Goal: Communication & Community: Participate in discussion

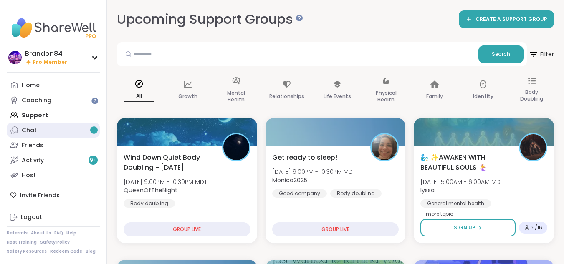
click at [36, 129] on div "Chat 1" at bounding box center [29, 130] width 15 height 8
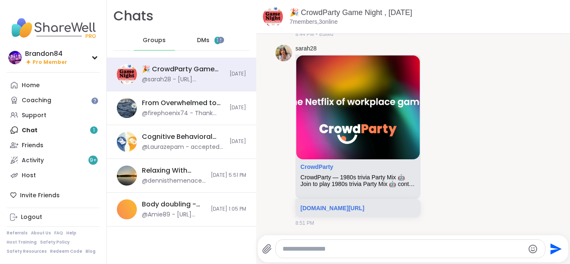
click at [207, 36] on div "DMs 1" at bounding box center [209, 40] width 41 height 20
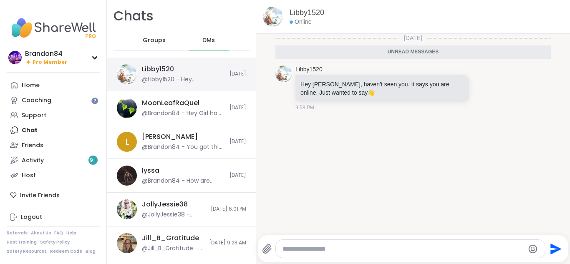
click at [169, 79] on div "@Libby1520 - Hey Brandon, haven’t seen you. It says you are online. Just wanted…" at bounding box center [183, 80] width 83 height 8
click at [315, 248] on textarea "Type your message" at bounding box center [404, 249] width 242 height 8
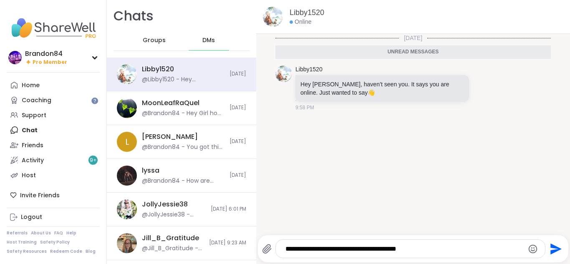
click at [331, 250] on textarea "**********" at bounding box center [403, 249] width 236 height 8
click at [483, 120] on div "Today Unread messages Libby1520 Hey Brandon, haven’t seen you. It says you are …" at bounding box center [413, 132] width 314 height 197
click at [331, 248] on textarea "**********" at bounding box center [403, 249] width 236 height 8
type textarea "**********"
click at [550, 249] on icon "Send" at bounding box center [554, 248] width 13 height 13
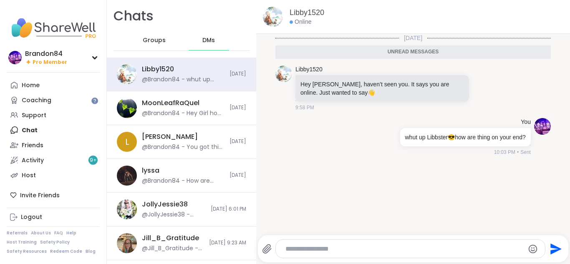
click at [550, 249] on icon "Send" at bounding box center [554, 248] width 13 height 13
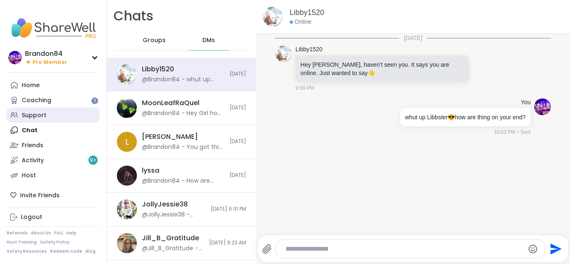
click at [37, 117] on div "Support" at bounding box center [34, 115] width 25 height 8
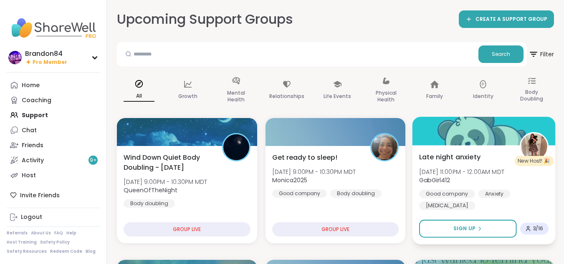
click at [474, 169] on span "[DATE] 11:00PM - 12:00AM MDT" at bounding box center [461, 171] width 85 height 8
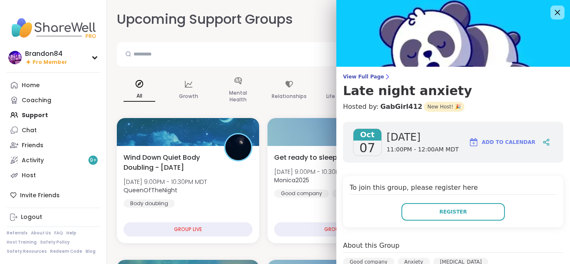
click at [552, 11] on icon at bounding box center [557, 12] width 10 height 10
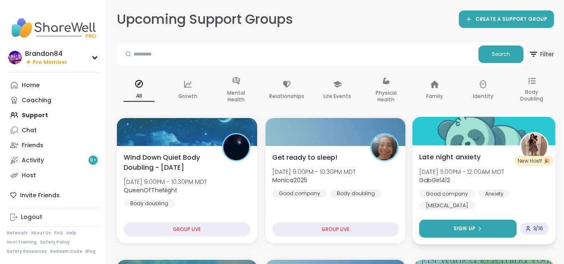
click at [473, 232] on span "Sign Up" at bounding box center [464, 229] width 22 height 8
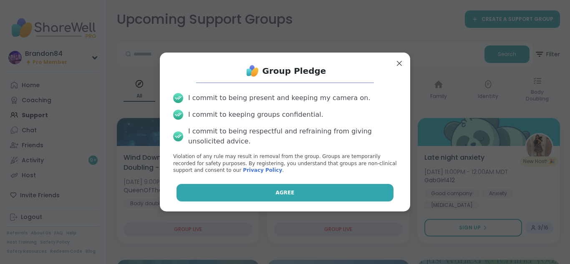
click at [276, 192] on span "Agree" at bounding box center [285, 193] width 19 height 8
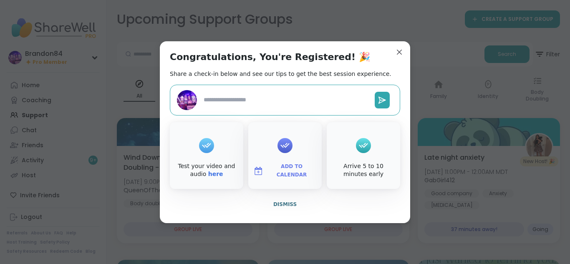
type textarea "*"
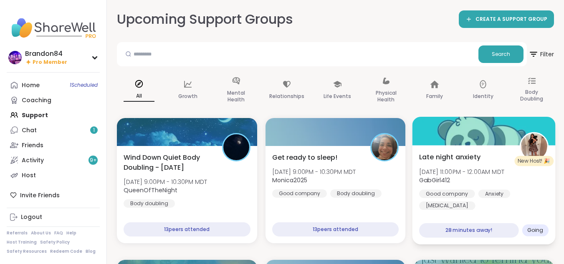
click at [535, 145] on img at bounding box center [534, 147] width 26 height 26
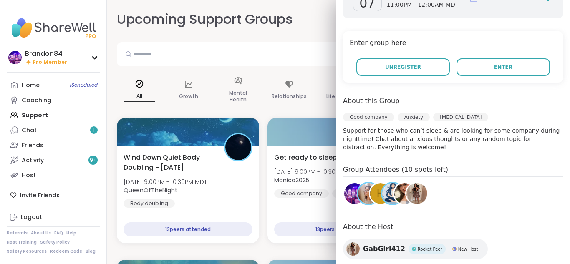
scroll to position [179, 0]
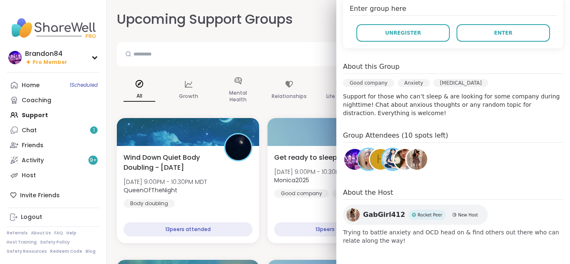
click at [380, 212] on span "GabGirl412" at bounding box center [384, 215] width 42 height 10
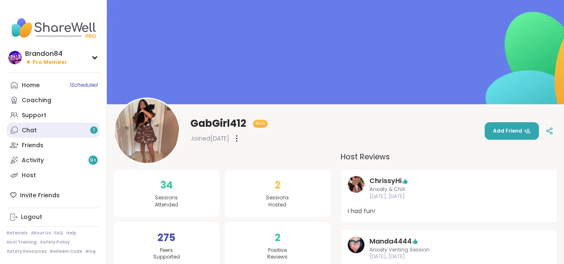
click at [52, 131] on link "Chat 1" at bounding box center [53, 130] width 93 height 15
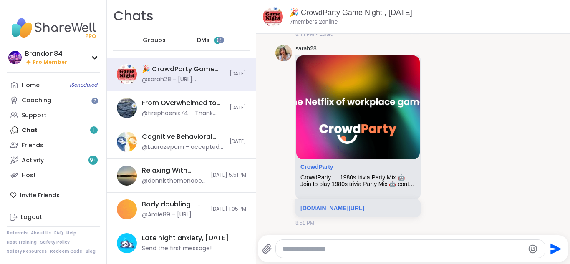
click at [200, 37] on span "DMs" at bounding box center [203, 40] width 13 height 8
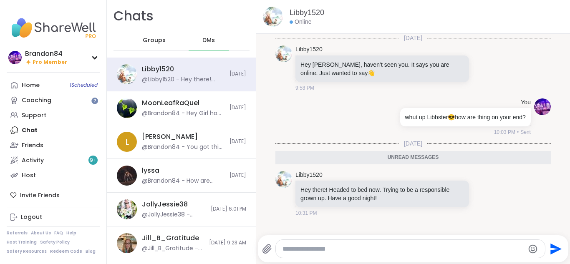
click at [381, 249] on textarea "Type your message" at bounding box center [404, 249] width 242 height 8
type textarea "**********"
click at [550, 252] on icon "Send" at bounding box center [554, 248] width 13 height 13
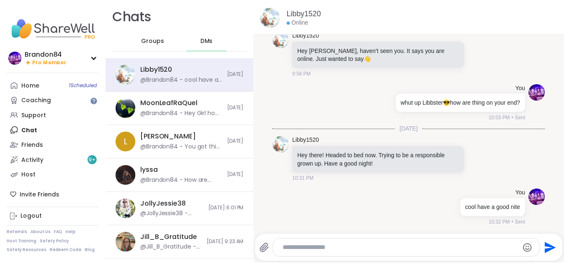
scroll to position [15, 0]
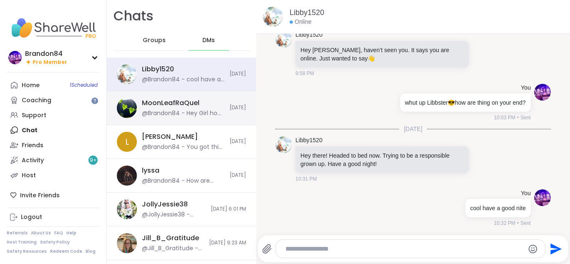
click at [164, 113] on div "@Brandon84 - Hey Girl how have you been? Haven't seen you in awhile 🫂" at bounding box center [183, 113] width 83 height 8
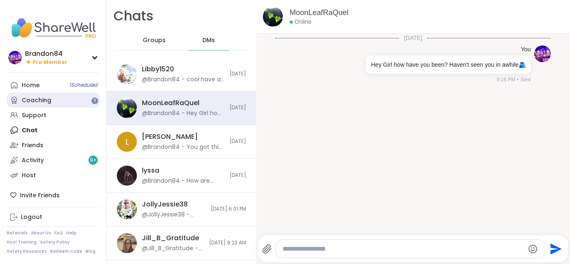
click at [27, 103] on div "Coaching" at bounding box center [37, 100] width 30 height 8
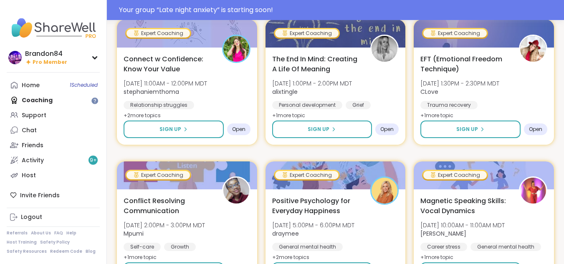
scroll to position [154, 0]
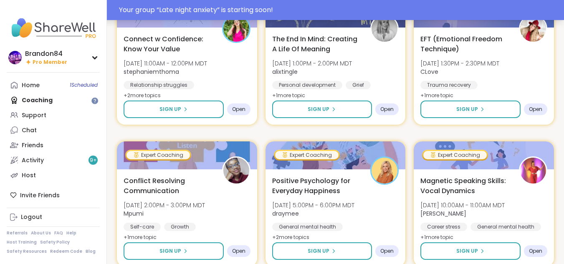
click at [414, 10] on div "Your group “ Late night anxiety ” is starting soon!" at bounding box center [339, 10] width 440 height 10
click at [414, 10] on div at bounding box center [484, 14] width 140 height 28
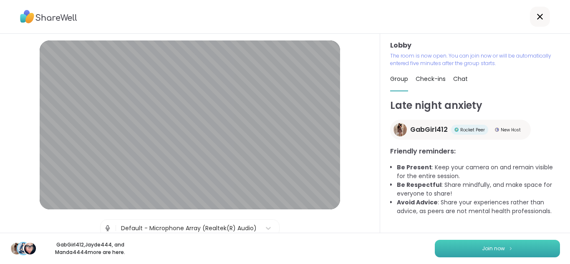
click at [482, 250] on span "Join now" at bounding box center [493, 249] width 23 height 8
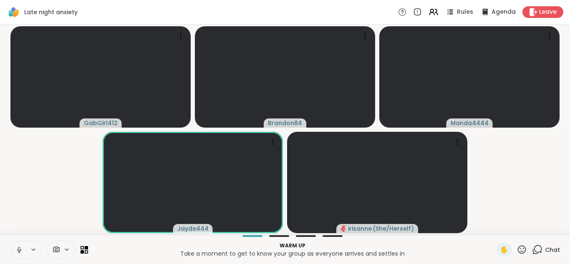
click at [18, 246] on icon at bounding box center [19, 250] width 8 height 8
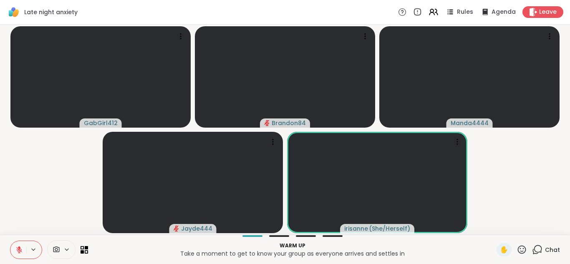
click at [18, 246] on icon at bounding box center [19, 250] width 8 height 8
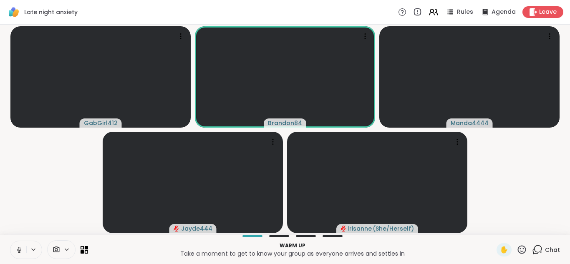
click at [18, 246] on icon at bounding box center [19, 250] width 8 height 8
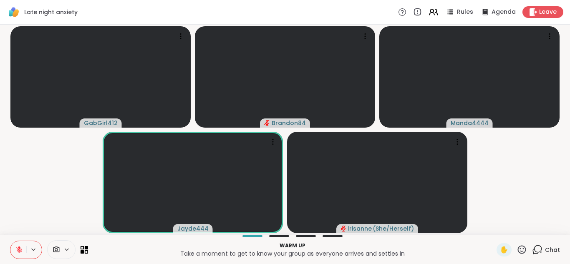
click at [18, 246] on icon at bounding box center [19, 250] width 8 height 8
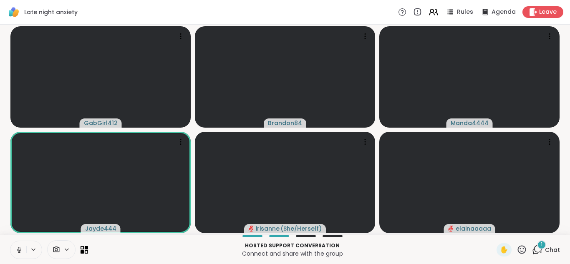
click at [537, 247] on div "1" at bounding box center [541, 244] width 9 height 9
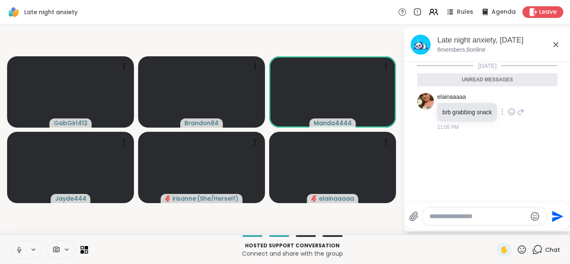
click at [511, 111] on icon at bounding box center [512, 112] width 8 height 8
click at [488, 99] on button "Select Reaction: Thumbs up" at bounding box center [493, 98] width 17 height 17
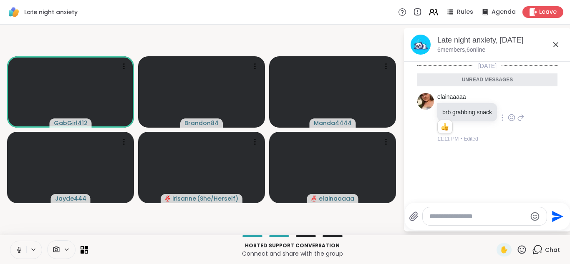
click at [17, 249] on icon at bounding box center [19, 250] width 8 height 8
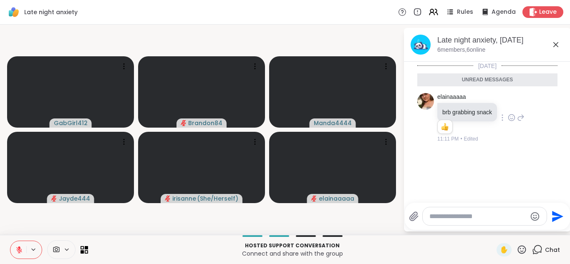
click at [17, 249] on icon at bounding box center [19, 250] width 8 height 8
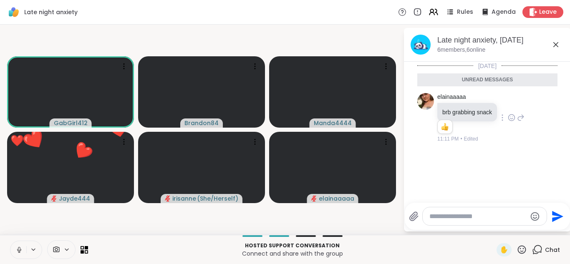
click at [10, 241] on button at bounding box center [18, 250] width 16 height 18
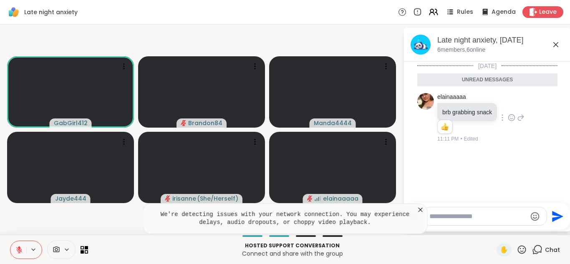
click at [17, 249] on icon at bounding box center [19, 250] width 8 height 8
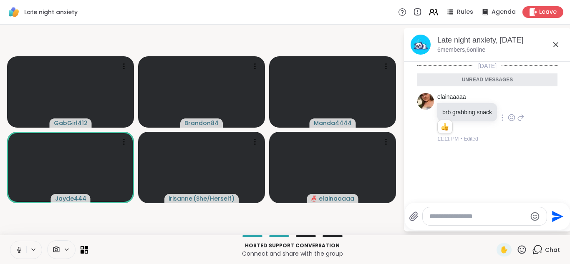
click at [17, 249] on icon at bounding box center [19, 250] width 8 height 8
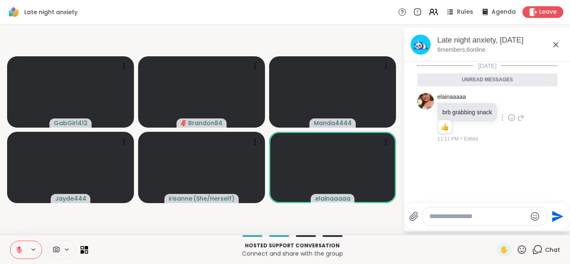
click at [17, 249] on icon at bounding box center [19, 250] width 8 height 8
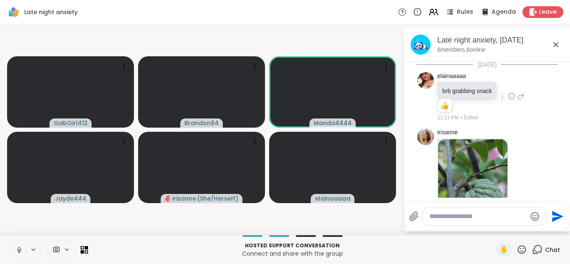
scroll to position [63, 0]
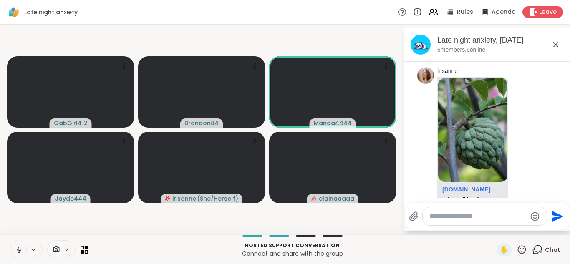
click at [17, 249] on icon at bounding box center [19, 250] width 8 height 8
click at [66, 249] on icon at bounding box center [66, 249] width 7 height 7
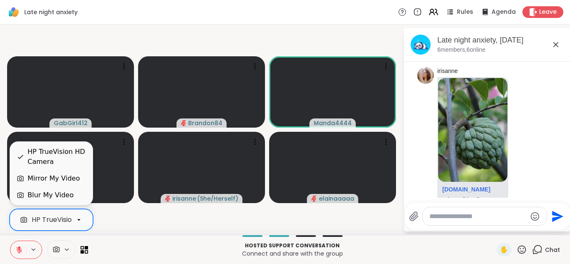
scroll to position [0, 32]
click at [49, 218] on div "HP TrueVision HD Camera" at bounding box center [42, 220] width 84 height 10
click at [43, 192] on div "Blur My Video" at bounding box center [51, 195] width 46 height 10
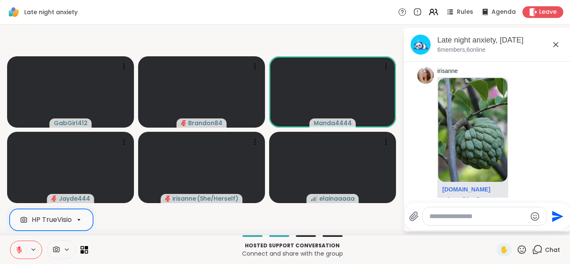
click at [18, 247] on icon at bounding box center [19, 247] width 3 height 3
click at [10, 241] on button at bounding box center [18, 250] width 16 height 18
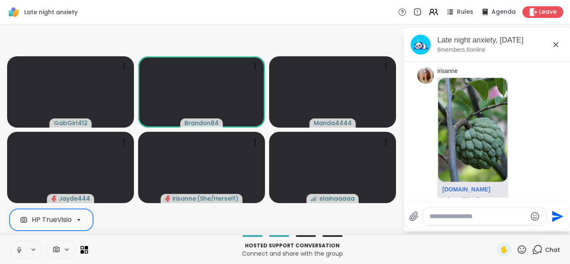
click at [10, 241] on button at bounding box center [18, 250] width 16 height 18
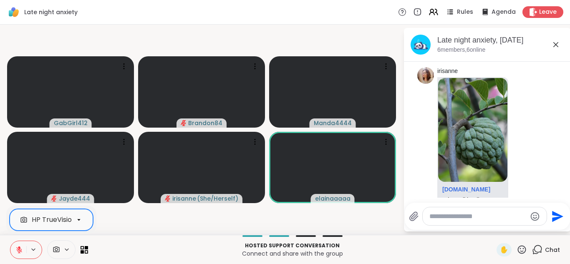
click at [18, 247] on icon at bounding box center [19, 247] width 3 height 3
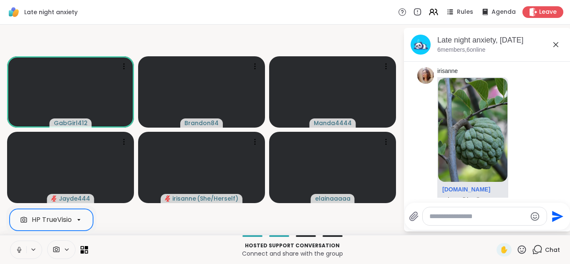
click at [18, 247] on icon at bounding box center [19, 250] width 8 height 8
click at [18, 247] on icon at bounding box center [19, 247] width 3 height 3
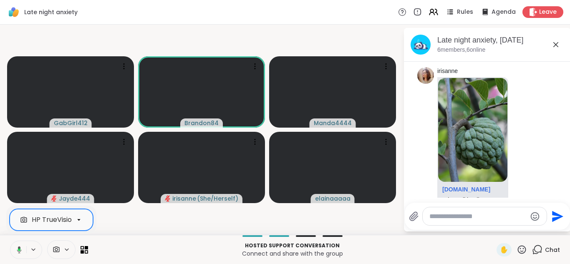
click at [18, 247] on icon at bounding box center [19, 249] width 5 height 7
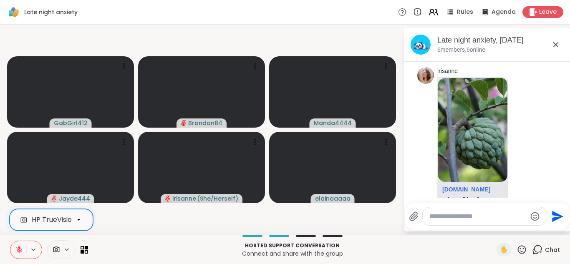
click at [18, 247] on icon at bounding box center [19, 247] width 3 height 3
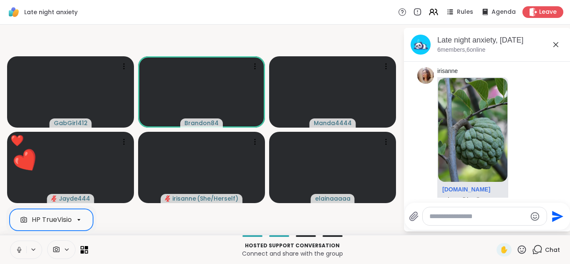
click at [64, 250] on icon at bounding box center [66, 249] width 7 height 7
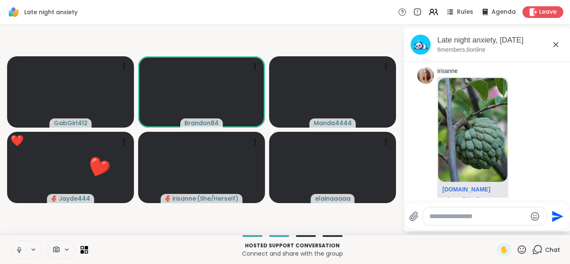
click at [66, 253] on icon at bounding box center [66, 249] width 7 height 7
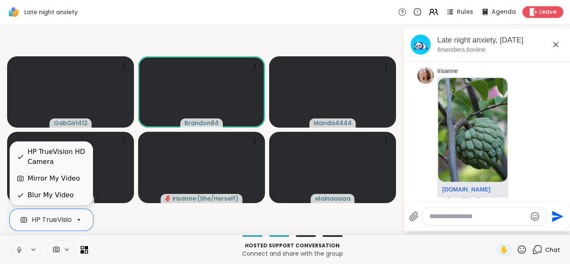
click at [53, 197] on div "Blur My Video" at bounding box center [51, 195] width 46 height 10
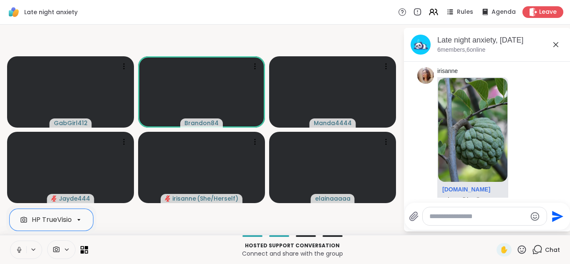
click at [16, 245] on button at bounding box center [18, 250] width 16 height 18
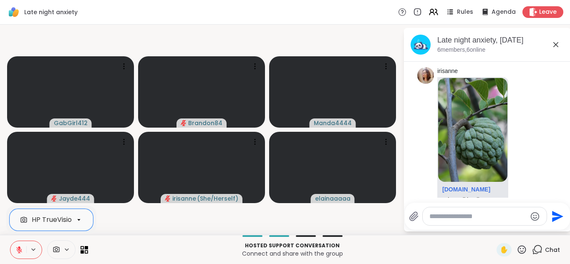
click at [16, 245] on button at bounding box center [18, 250] width 16 height 18
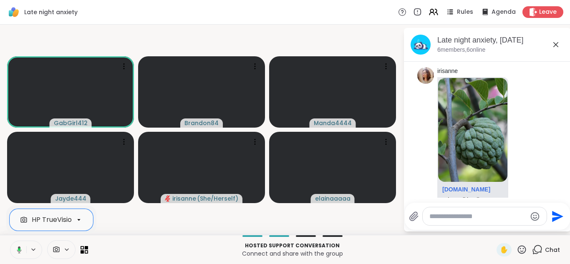
click at [9, 241] on button at bounding box center [17, 250] width 17 height 18
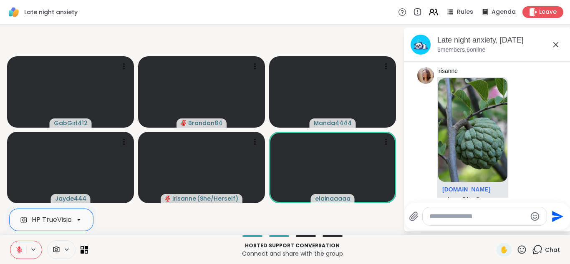
click at [10, 241] on button at bounding box center [18, 250] width 16 height 18
click at [61, 250] on span at bounding box center [56, 250] width 16 height 8
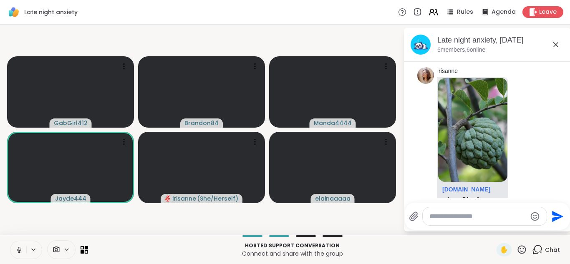
click at [69, 250] on icon at bounding box center [66, 249] width 7 height 7
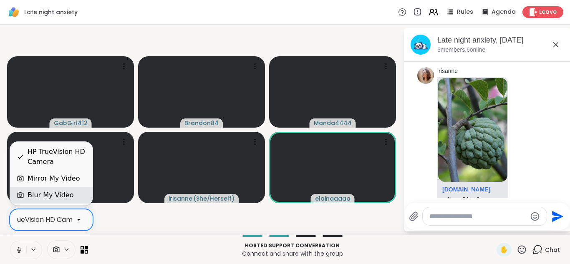
click at [63, 198] on div "Blur My Video" at bounding box center [51, 195] width 46 height 10
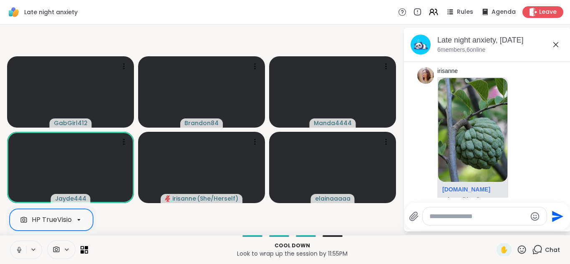
click at [19, 250] on icon at bounding box center [19, 249] width 2 height 4
click at [19, 250] on icon at bounding box center [19, 250] width 6 height 6
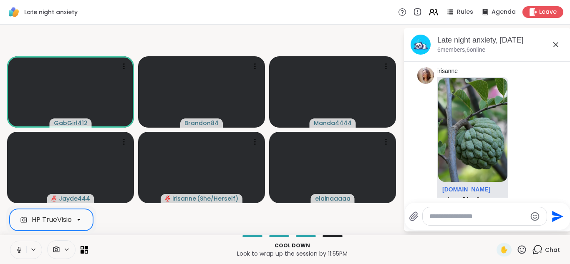
click at [19, 250] on icon at bounding box center [19, 249] width 2 height 4
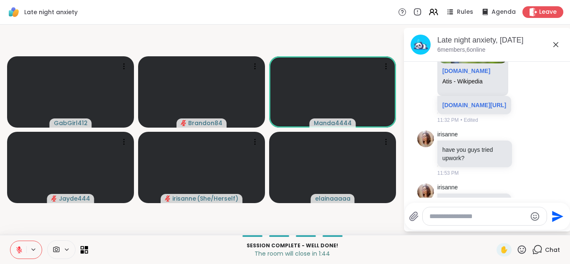
scroll to position [217, 0]
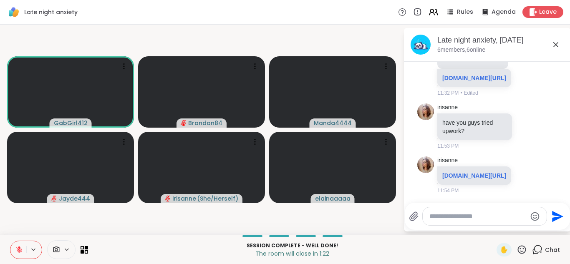
click at [442, 220] on textarea "Type your message" at bounding box center [477, 216] width 97 height 8
type textarea "***"
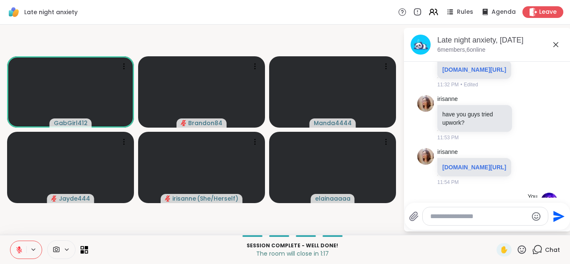
scroll to position [261, 0]
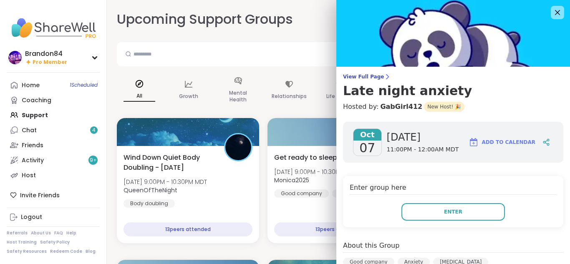
click at [28, 131] on div "Chat 4" at bounding box center [29, 130] width 15 height 8
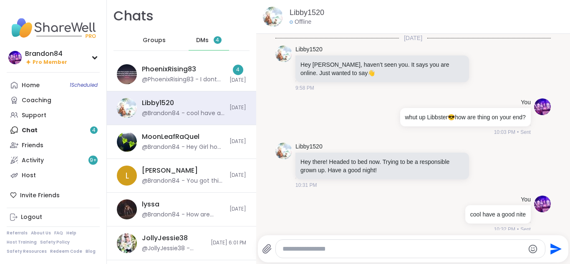
click at [206, 39] on div "DMs 4" at bounding box center [209, 40] width 41 height 20
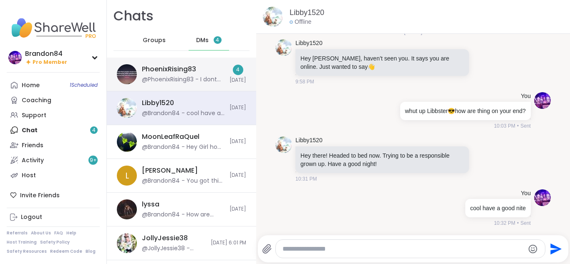
click at [161, 80] on div "@PhoenixRising83 - I dont steven anywhere" at bounding box center [183, 80] width 83 height 8
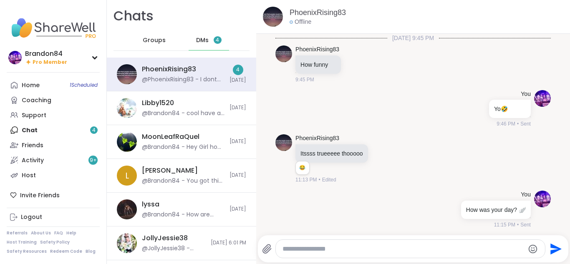
scroll to position [7665, 0]
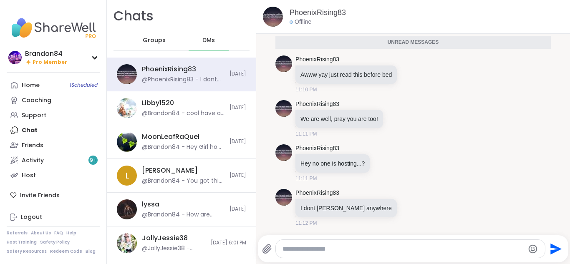
click at [337, 251] on textarea "Type your message" at bounding box center [404, 249] width 242 height 8
type textarea "*"
click at [318, 248] on textarea "Type your message" at bounding box center [403, 249] width 236 height 8
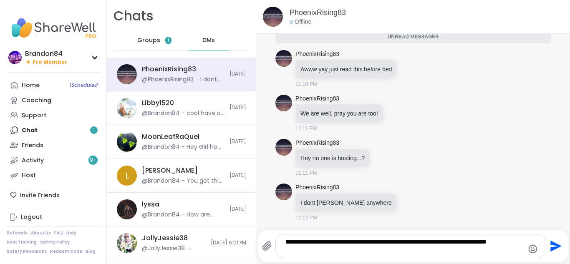
click at [470, 243] on textarea "**********" at bounding box center [403, 246] width 236 height 17
click at [323, 253] on textarea "**********" at bounding box center [403, 246] width 236 height 17
click at [307, 250] on textarea "**********" at bounding box center [403, 246] width 236 height 17
type textarea "**********"
click at [548, 242] on icon "Send" at bounding box center [554, 246] width 13 height 13
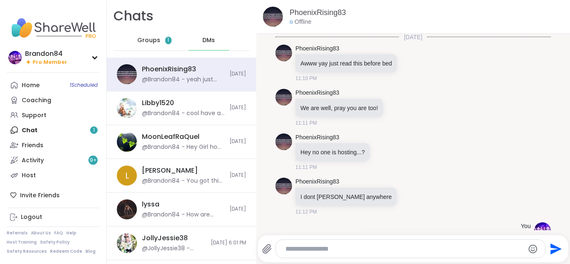
scroll to position [7589, 0]
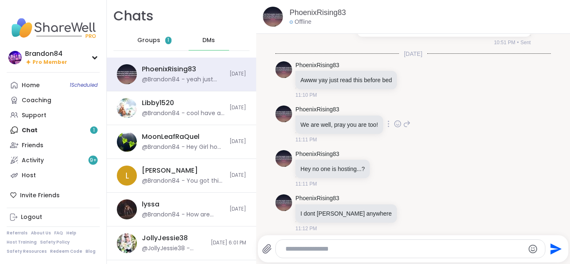
click at [349, 129] on p "We are well, pray you are too!" at bounding box center [339, 125] width 78 height 8
click at [394, 128] on icon at bounding box center [398, 124] width 8 height 8
click at [331, 114] on div "Select Reaction: Heart" at bounding box center [332, 111] width 8 height 8
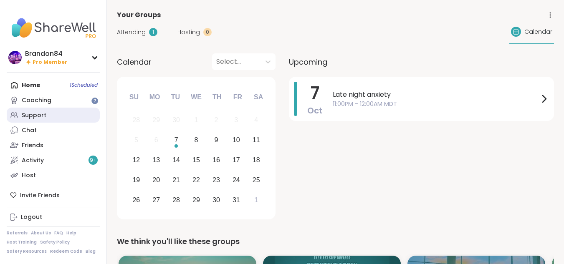
click at [37, 115] on div "Support" at bounding box center [34, 115] width 25 height 8
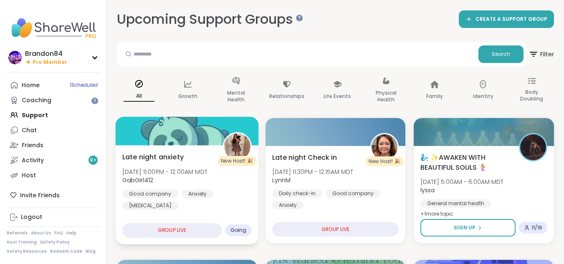
click at [187, 175] on span "[DATE] 11:00PM - 12:00AM MDT" at bounding box center [164, 171] width 85 height 8
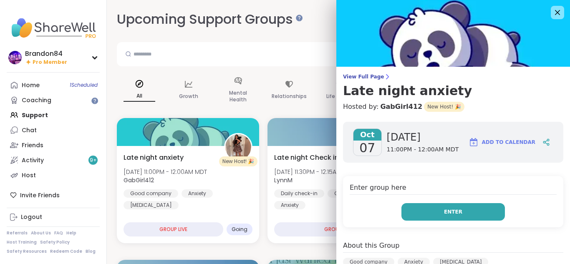
click at [444, 206] on button "Enter" at bounding box center [452, 212] width 103 height 18
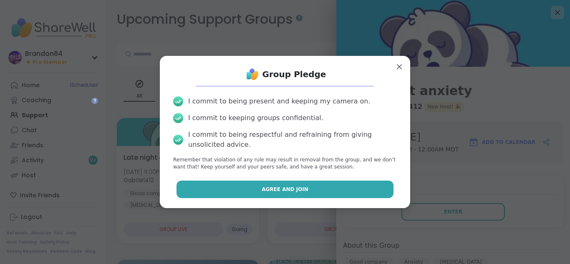
click at [310, 186] on button "Agree and Join" at bounding box center [285, 190] width 217 height 18
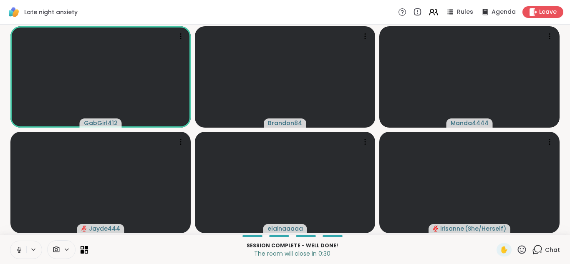
click at [66, 249] on icon at bounding box center [66, 249] width 7 height 7
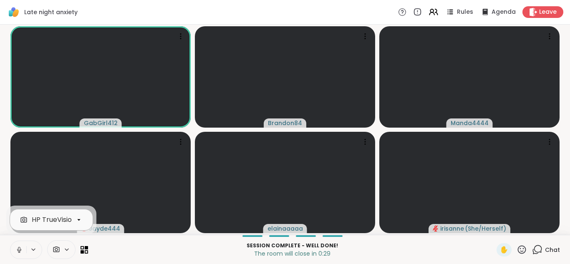
scroll to position [0, 32]
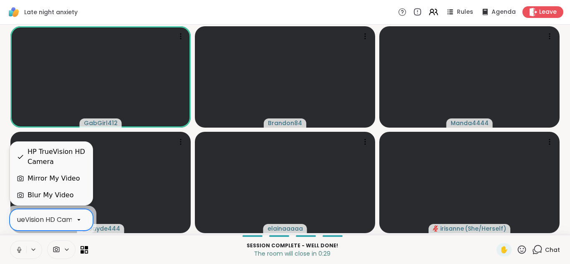
click at [71, 220] on div "HP TrueVision HD Camera" at bounding box center [42, 220] width 84 height 10
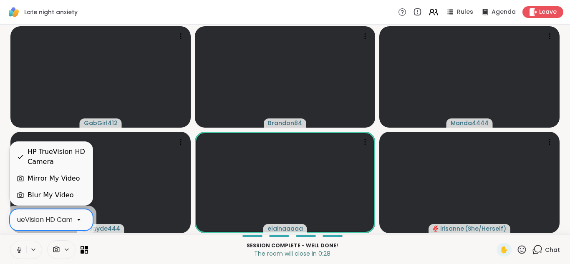
click at [49, 194] on div "Blur My Video" at bounding box center [51, 195] width 46 height 10
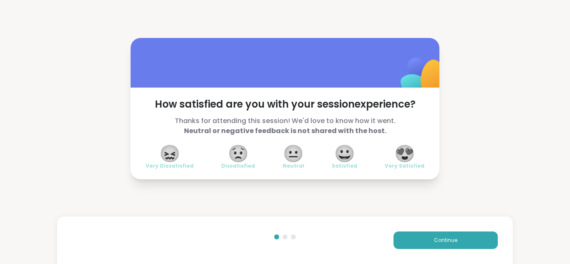
click at [406, 151] on span "😍" at bounding box center [404, 153] width 21 height 15
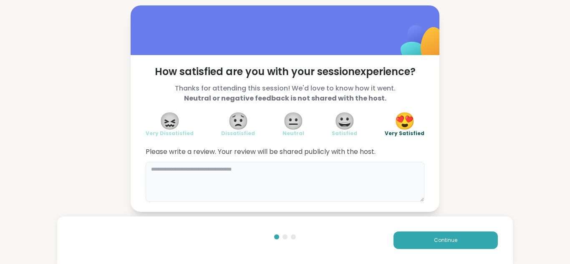
click at [178, 177] on textarea at bounding box center [285, 182] width 279 height 40
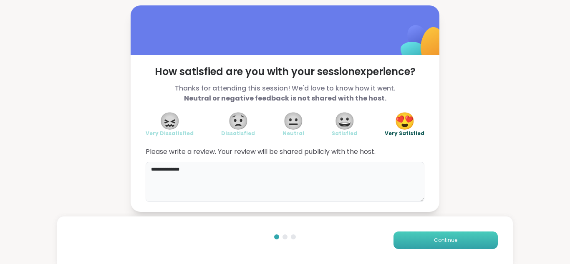
type textarea "**********"
click at [394, 242] on button "Continue" at bounding box center [446, 241] width 104 height 18
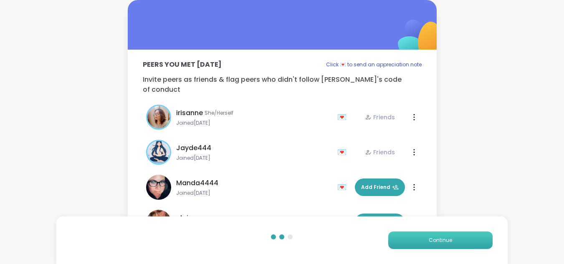
click at [394, 242] on button "Continue" at bounding box center [440, 241] width 104 height 18
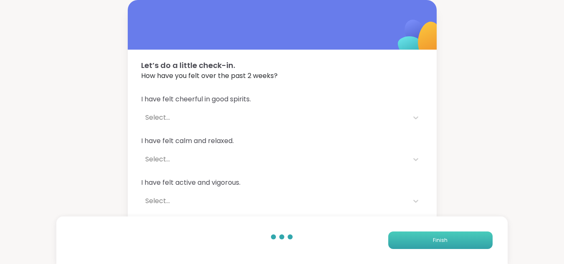
click at [394, 242] on button "Finish" at bounding box center [440, 241] width 104 height 18
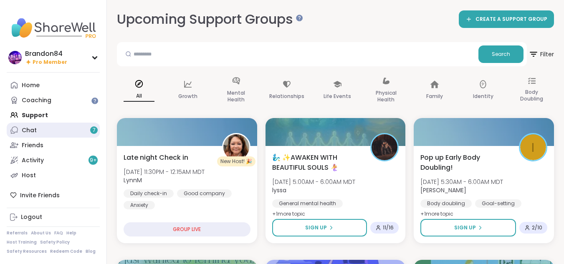
click at [22, 131] on div "Chat 7" at bounding box center [29, 130] width 15 height 8
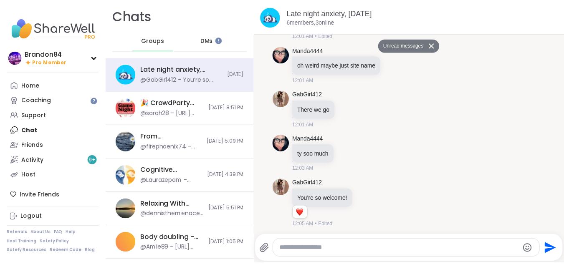
scroll to position [740, 0]
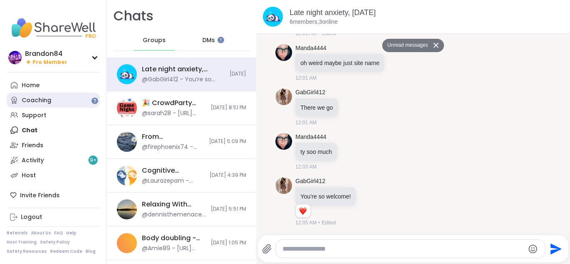
click at [36, 100] on div "Coaching" at bounding box center [37, 100] width 30 height 8
